Goal: Information Seeking & Learning: Learn about a topic

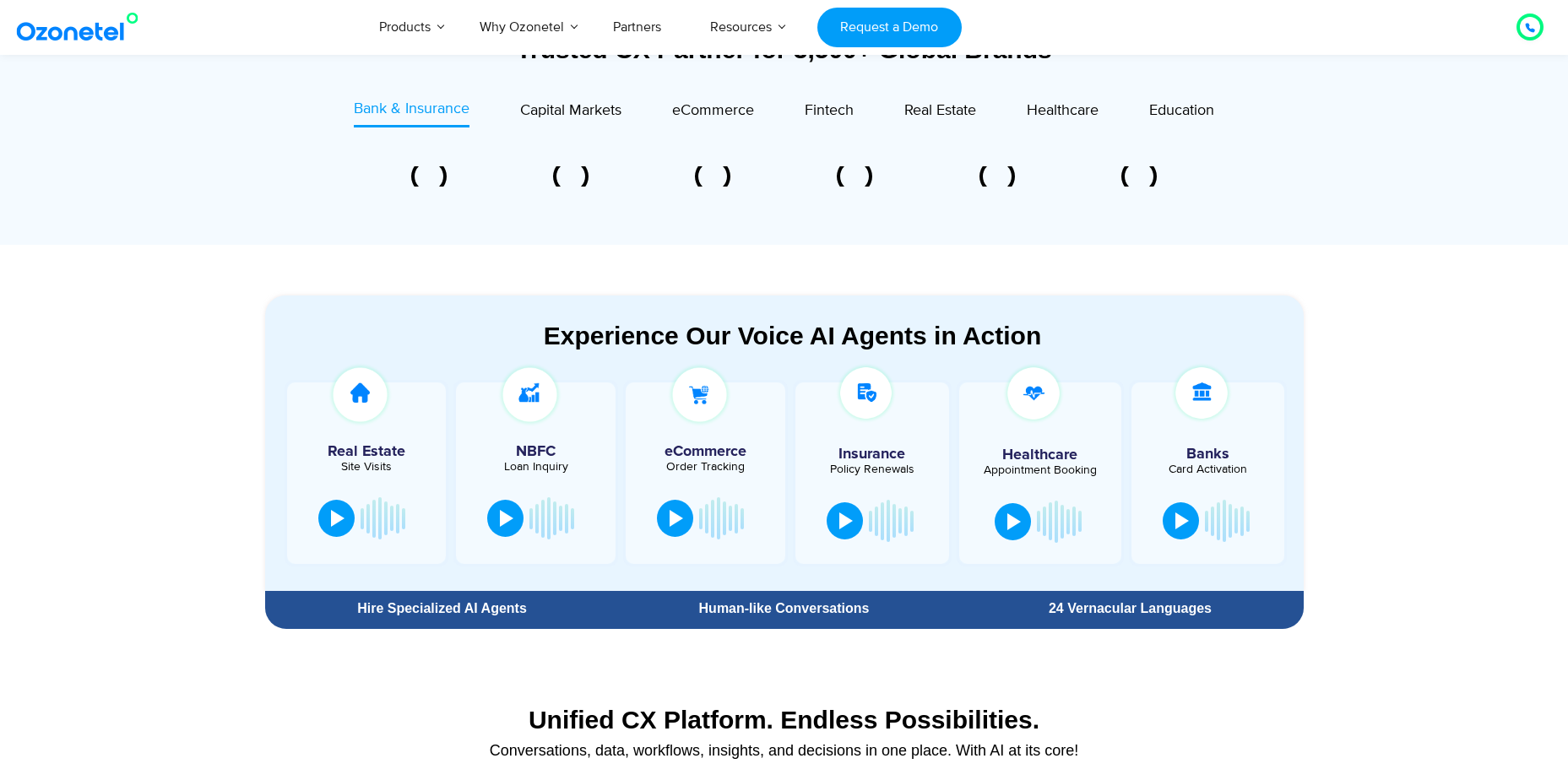
scroll to position [675, 0]
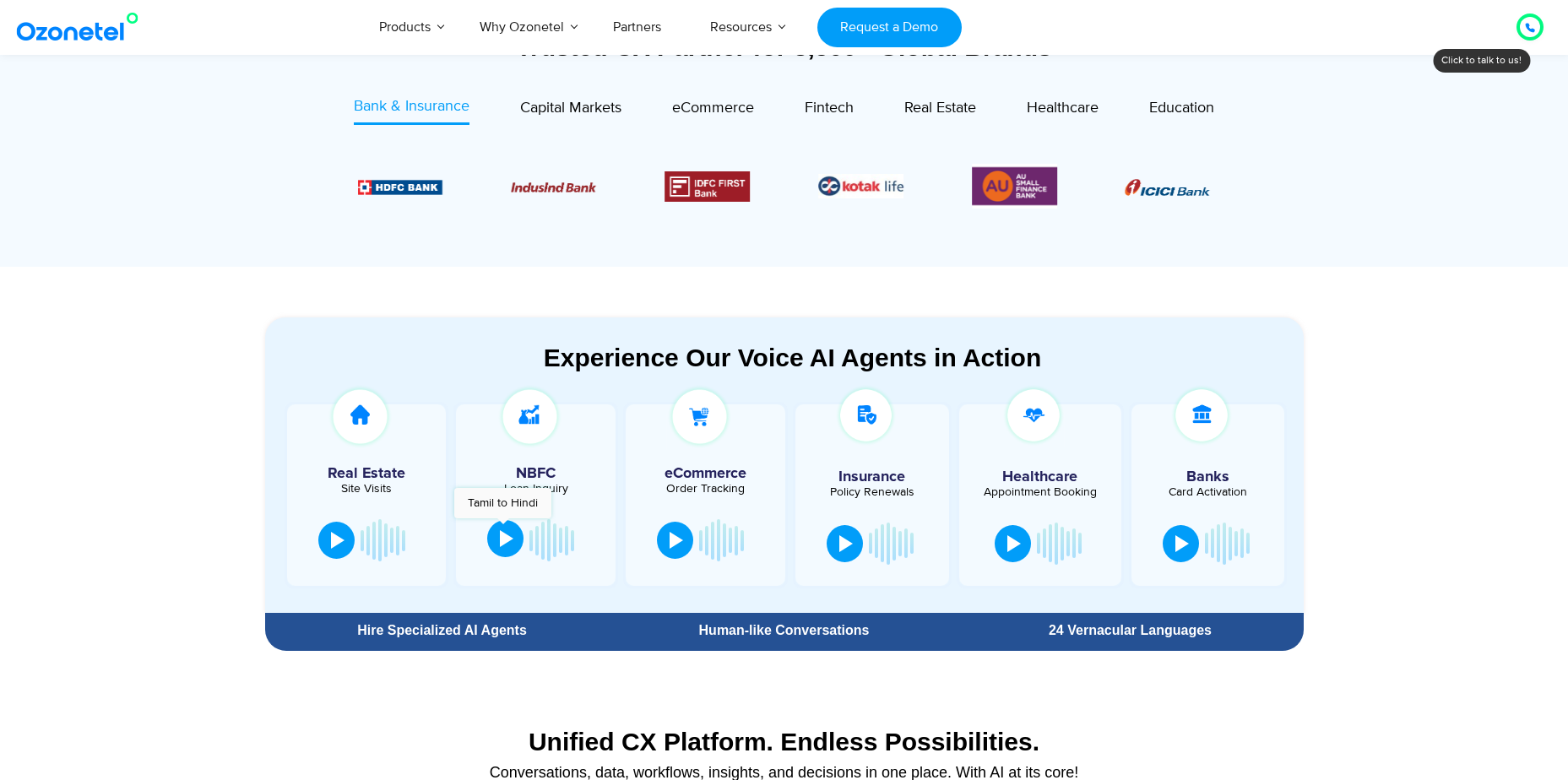
click at [506, 534] on div at bounding box center [507, 539] width 14 height 17
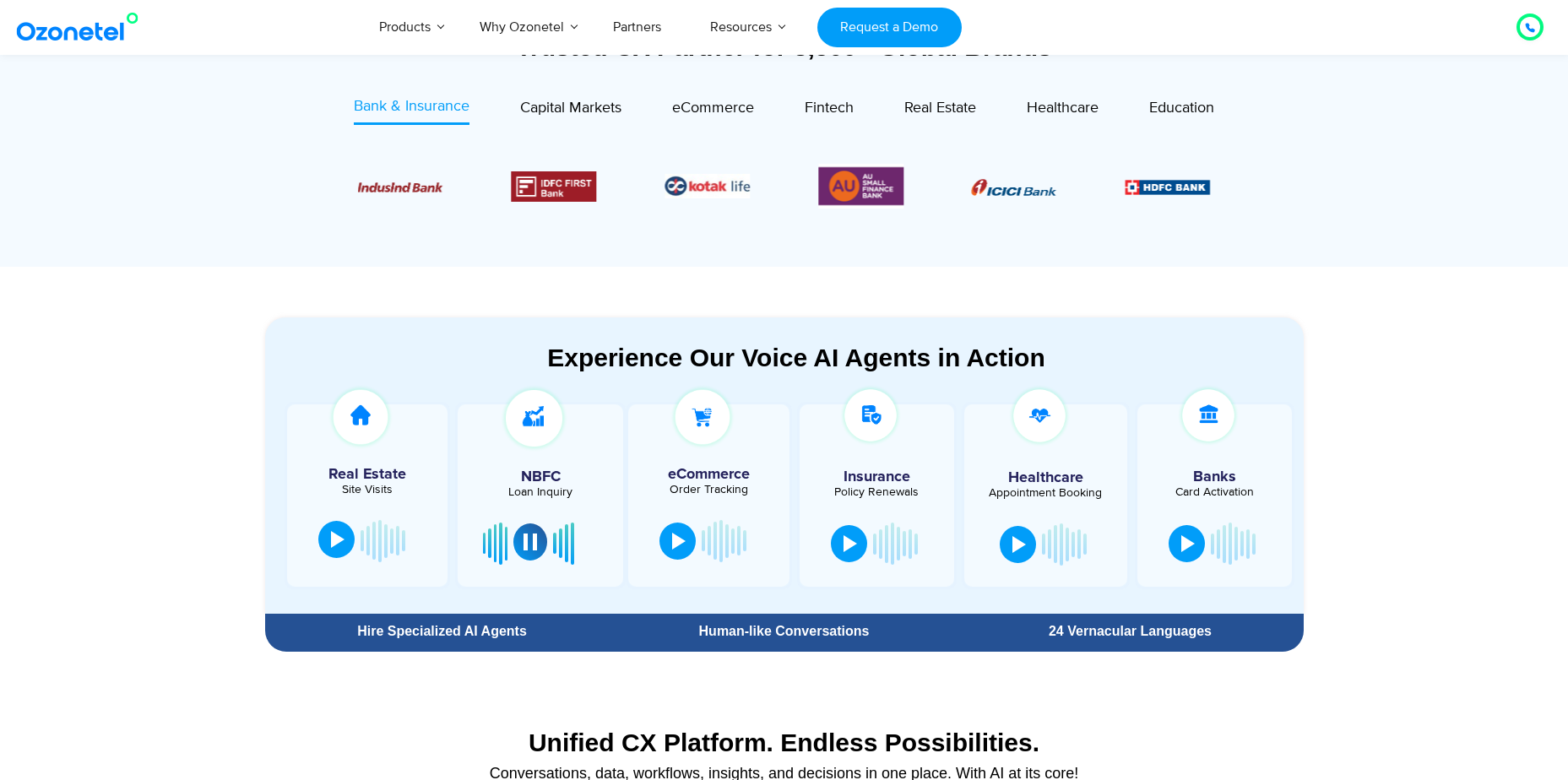
click at [346, 534] on button at bounding box center [336, 539] width 36 height 37
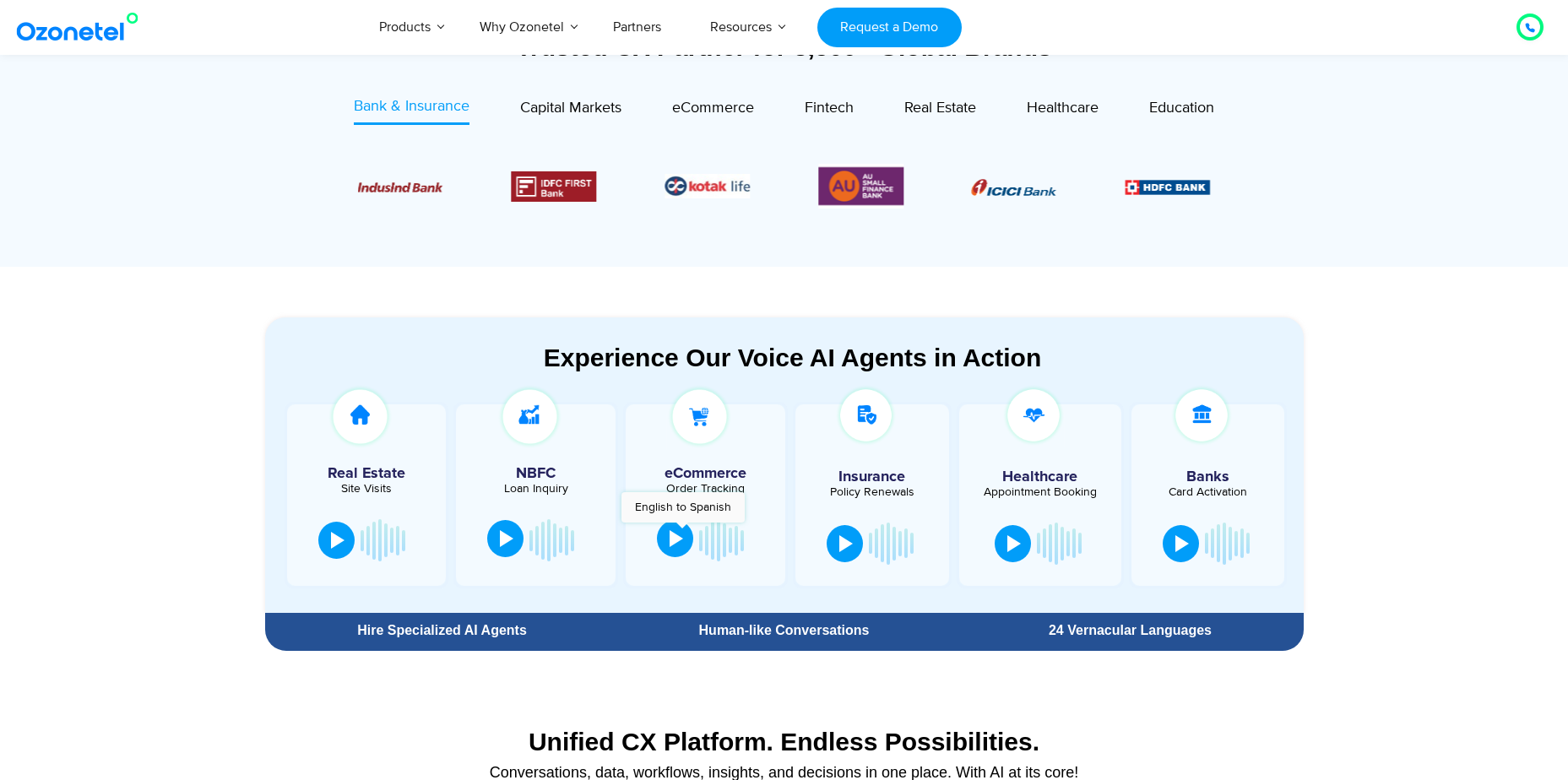
click at [682, 531] on div at bounding box center [676, 539] width 14 height 17
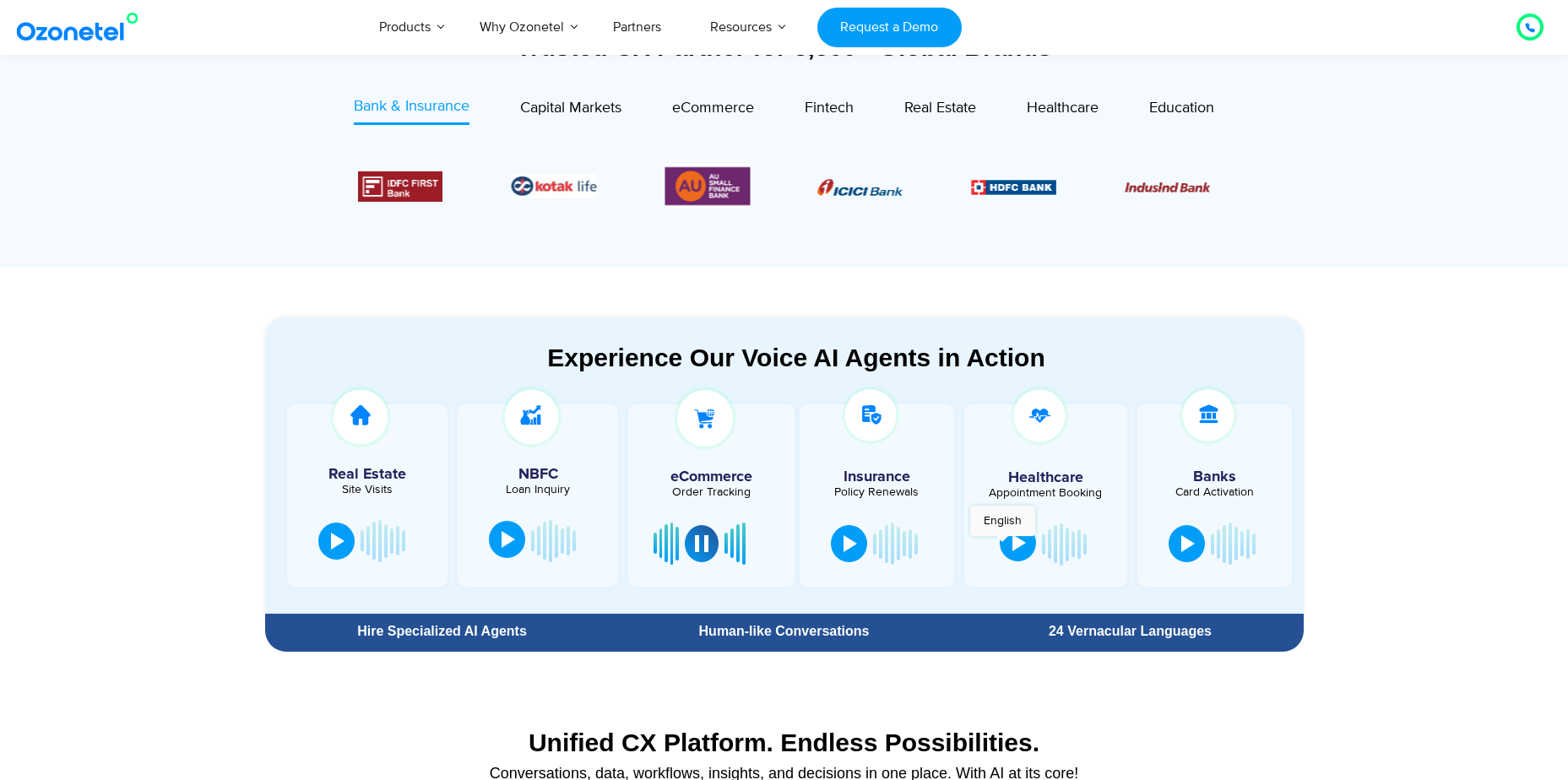
click at [1002, 545] on button at bounding box center [1018, 542] width 36 height 37
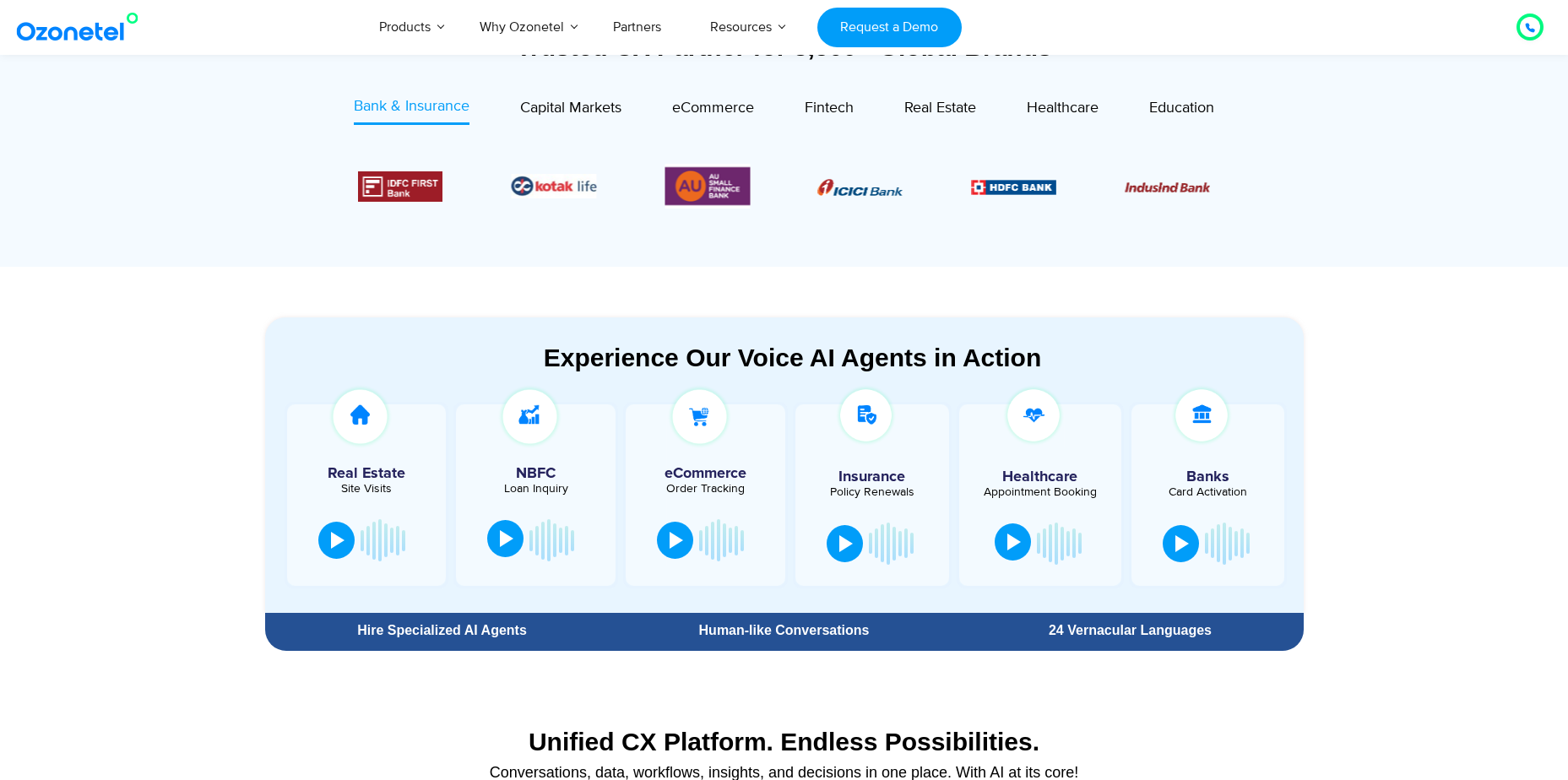
click at [1019, 547] on div at bounding box center [1013, 542] width 14 height 17
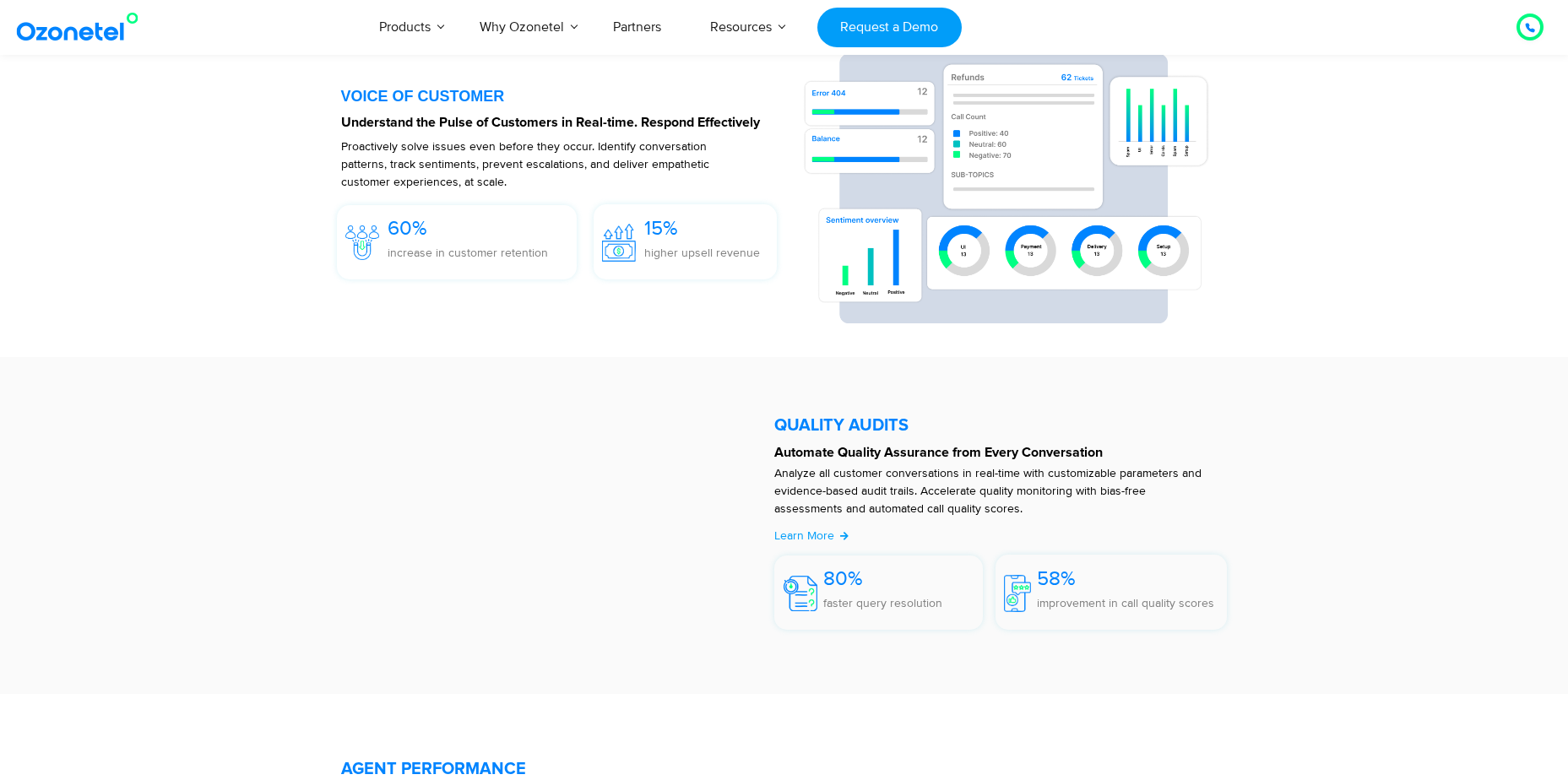
scroll to position [2617, 0]
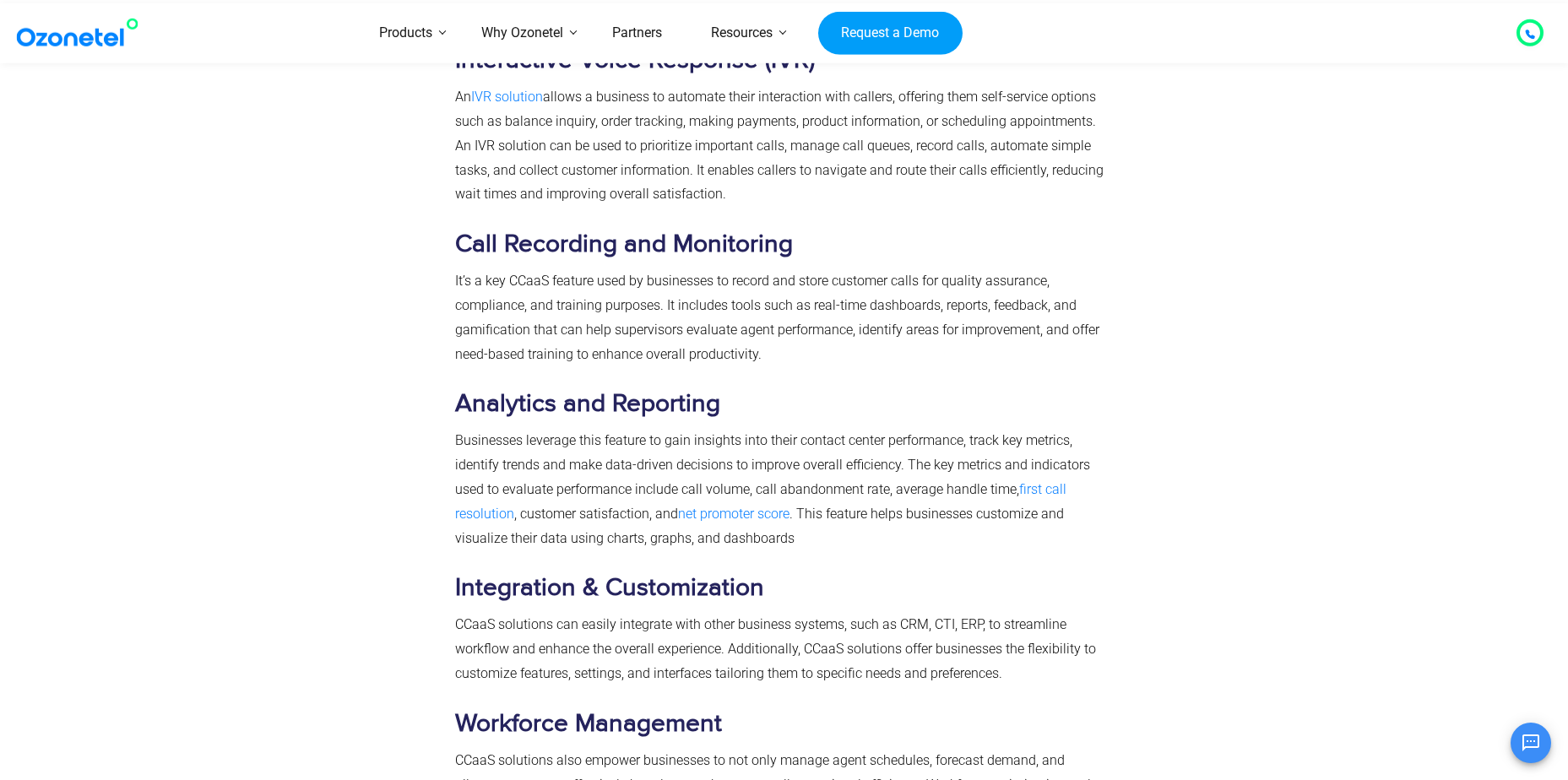
scroll to position [1857, 0]
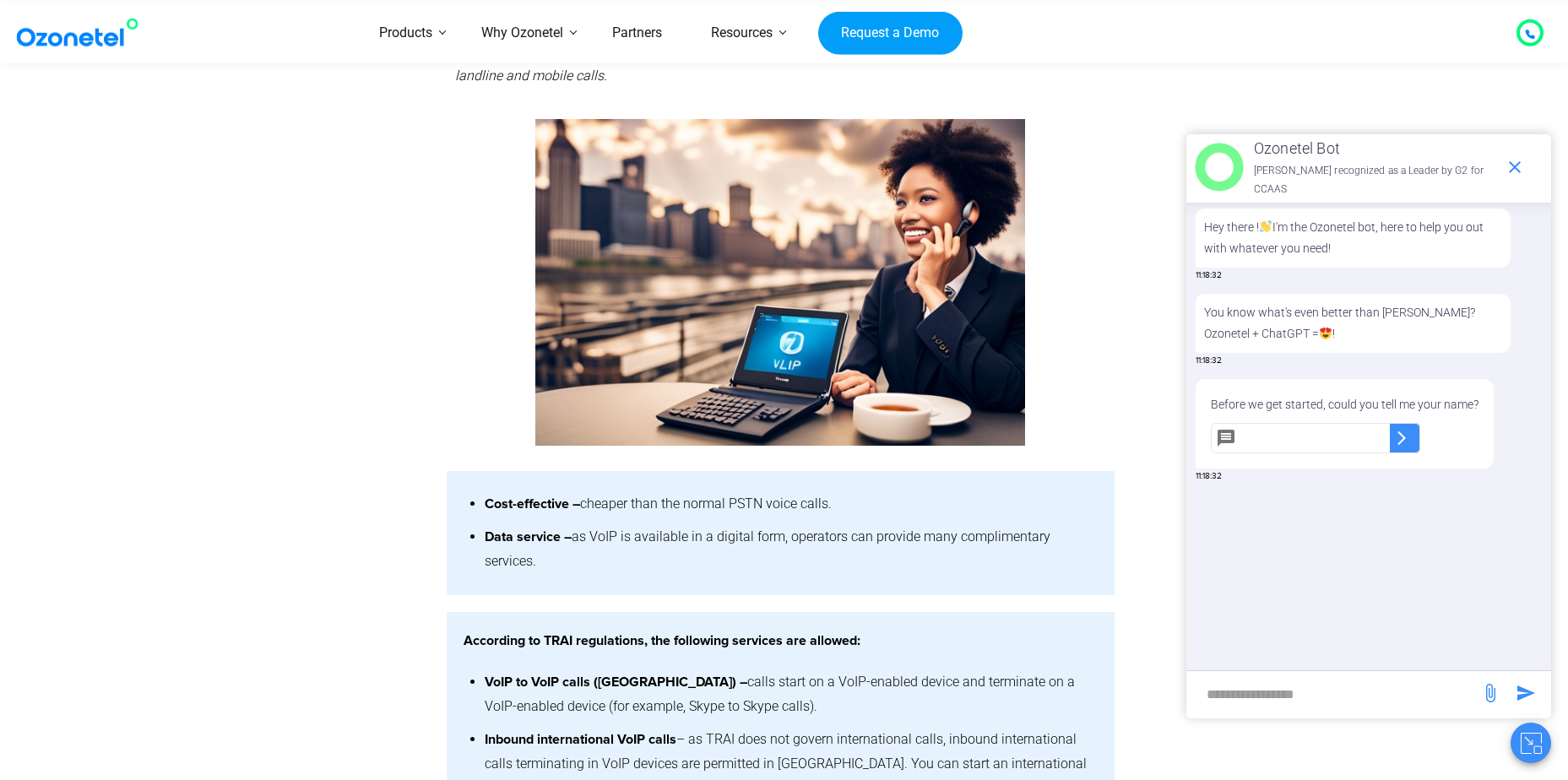
scroll to position [1435, 0]
